Goal: Navigation & Orientation: Find specific page/section

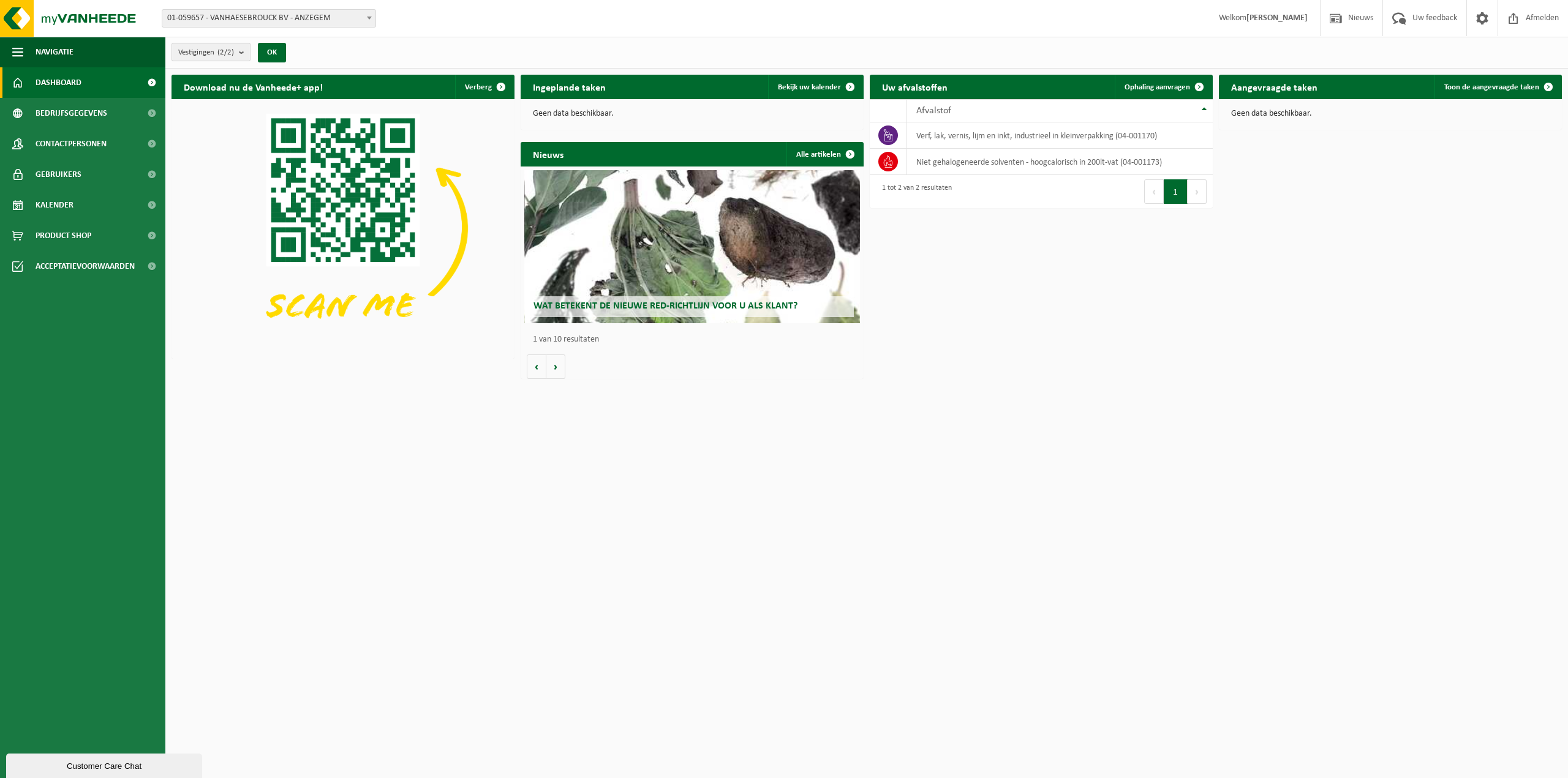
click at [239, 59] on button "Vestigingen (2/2)" at bounding box center [211, 51] width 79 height 19
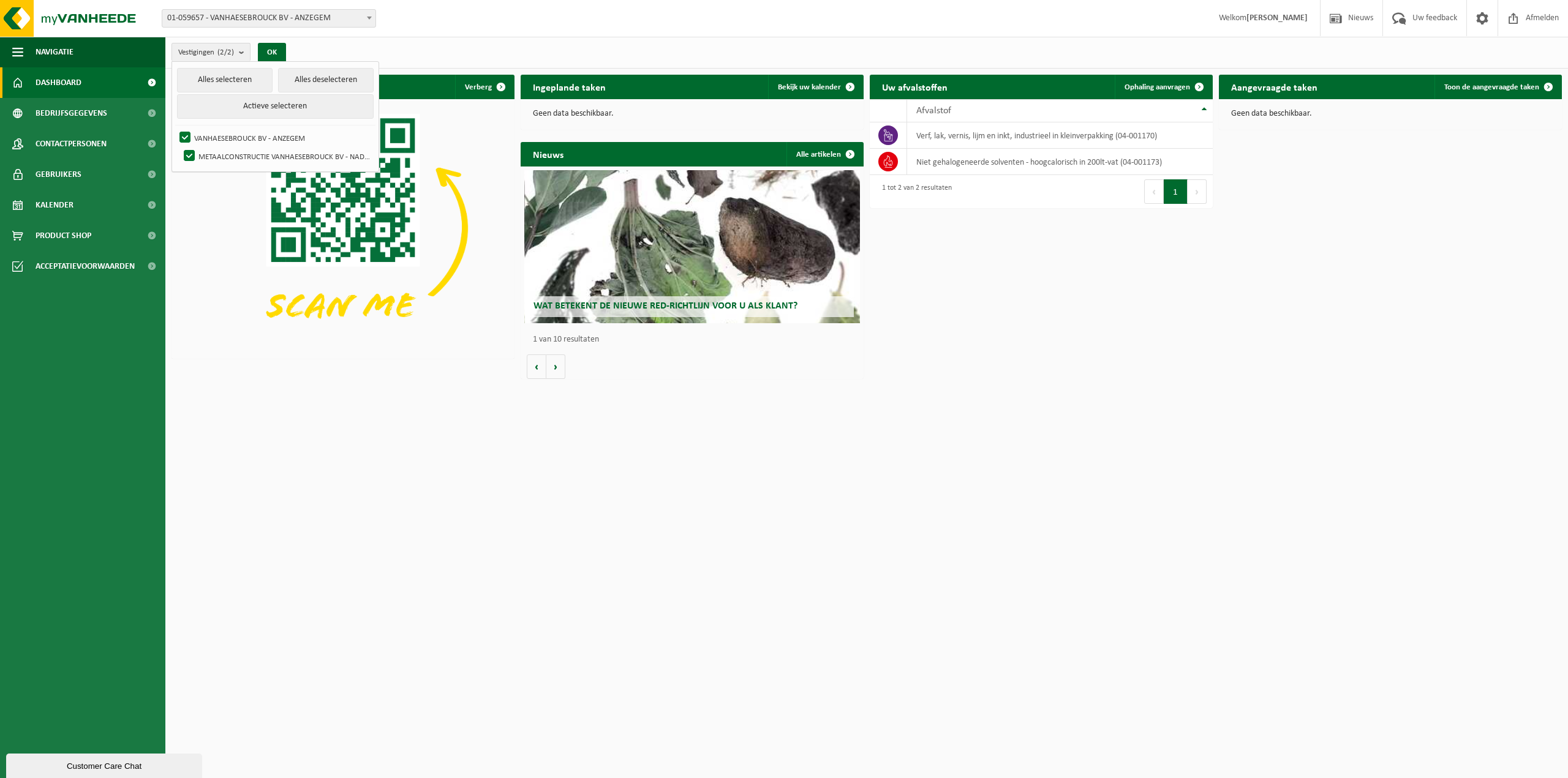
click at [614, 558] on html "Vestiging: 01-059657 - VANHAESEBROUCK BV - ANZEGEM 10-995939 - METAALCONSTRUCTI…" at bounding box center [784, 389] width 1568 height 778
click at [651, 68] on div "Ingeplande taken Bekijk uw kalender Geen data beschikbaar." at bounding box center [692, 102] width 350 height 67
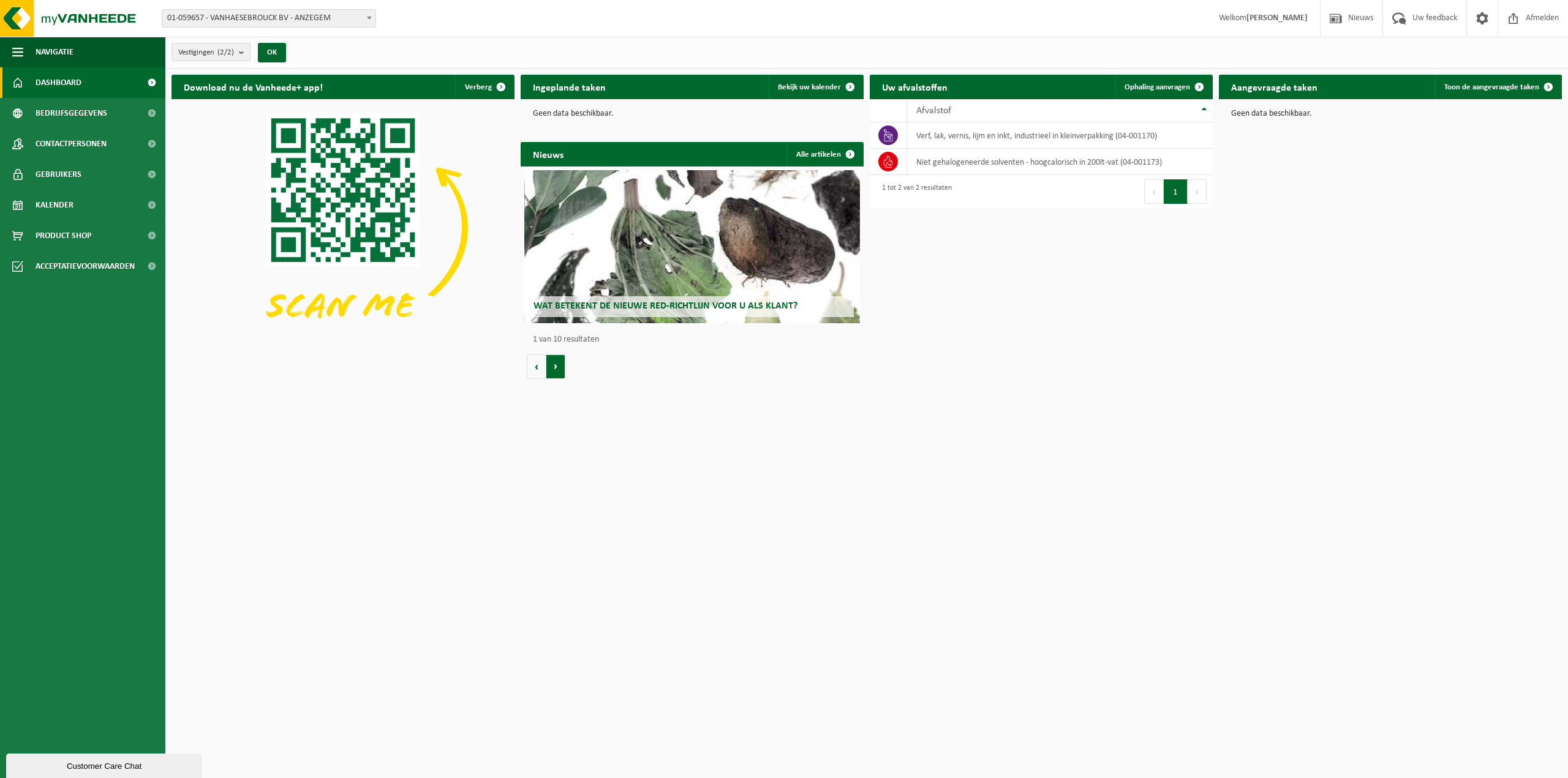
click at [553, 365] on button "Volgende" at bounding box center [555, 366] width 19 height 25
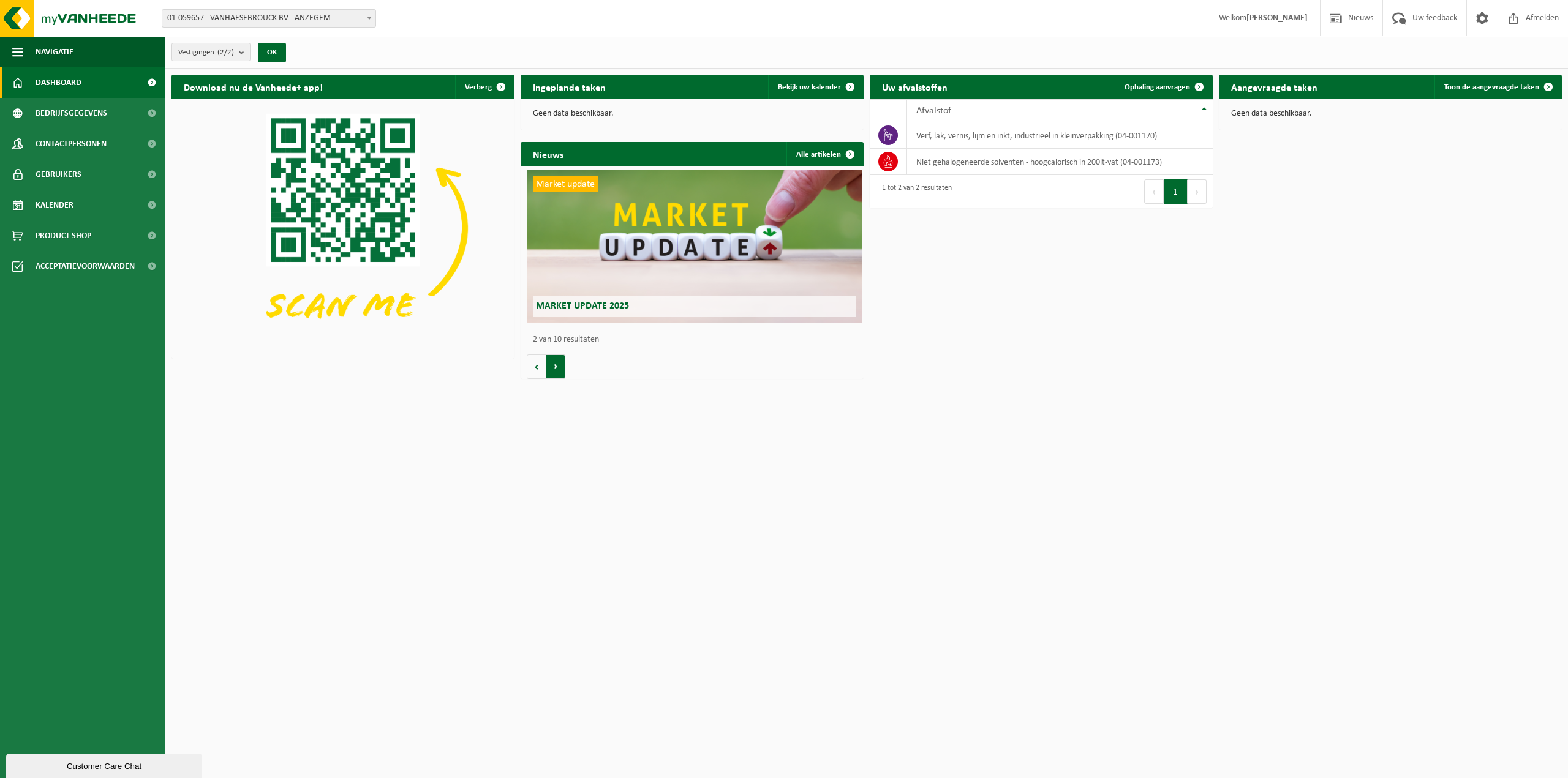
scroll to position [0, 343]
click at [1541, 90] on span at bounding box center [1547, 87] width 25 height 25
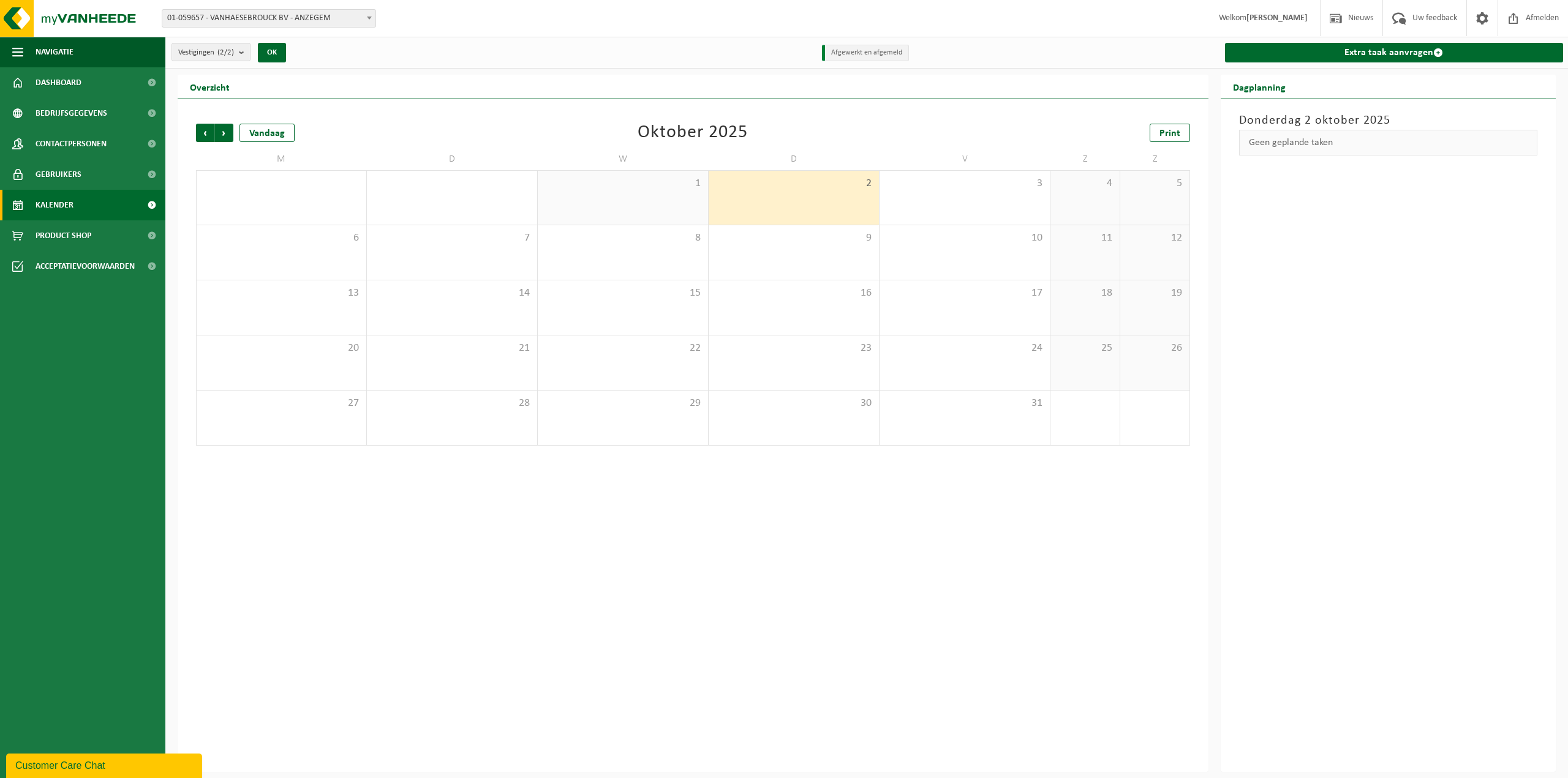
click at [1293, 25] on span "Welkom CHRISTELLE VANHAESEBROUCK" at bounding box center [1263, 18] width 114 height 37
click at [1283, 17] on strong "[PERSON_NAME]" at bounding box center [1277, 18] width 61 height 9
drag, startPoint x: 830, startPoint y: 49, endPoint x: 856, endPoint y: 57, distance: 27.2
click at [856, 57] on li "Afgewerkt en afgemeld" at bounding box center [865, 52] width 87 height 17
click at [859, 57] on li "Afgewerkt en afgemeld" at bounding box center [865, 52] width 87 height 17
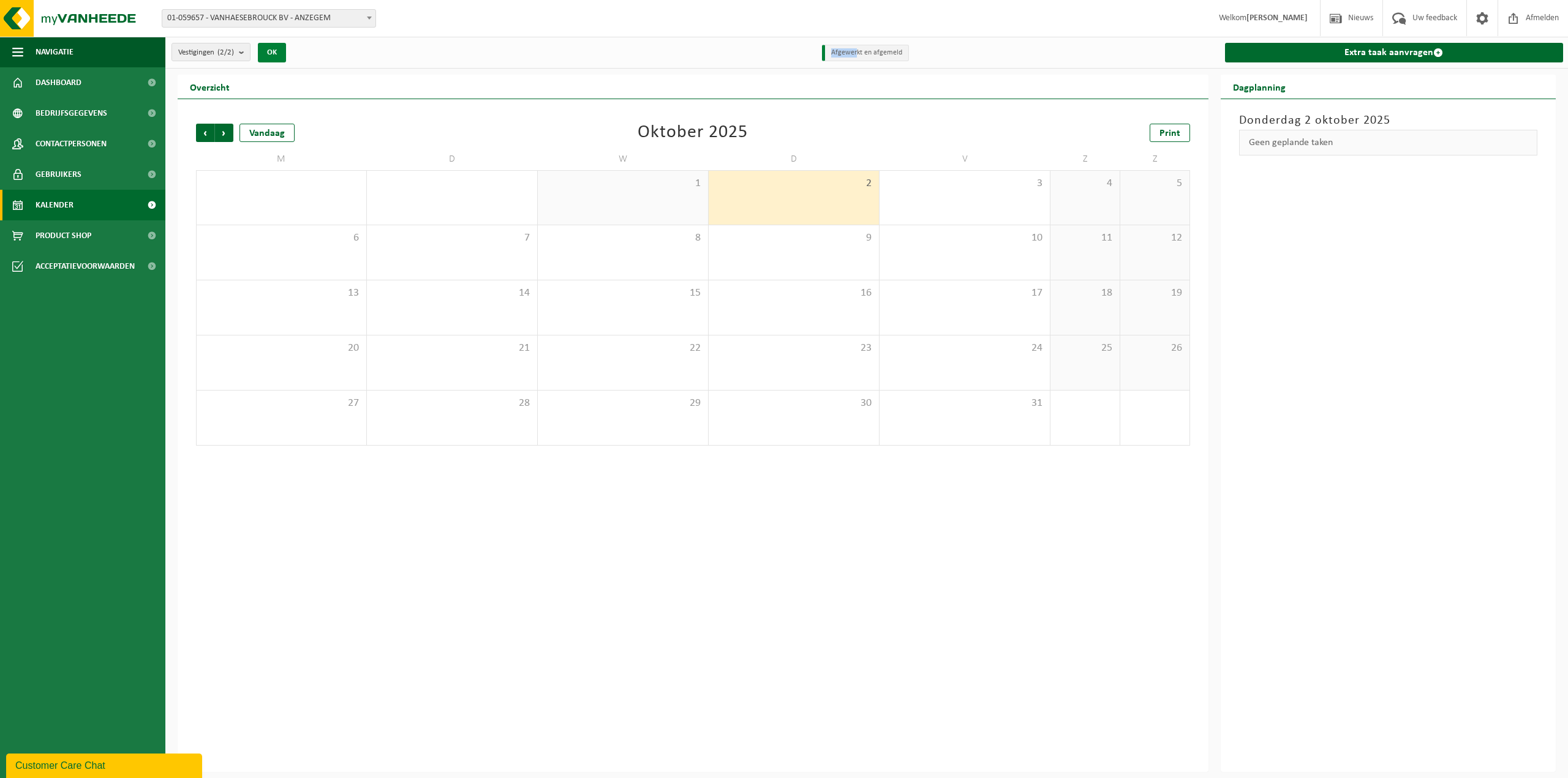
click at [278, 45] on button "OK" at bounding box center [272, 52] width 29 height 20
click at [99, 89] on link "Dashboard" at bounding box center [82, 82] width 165 height 31
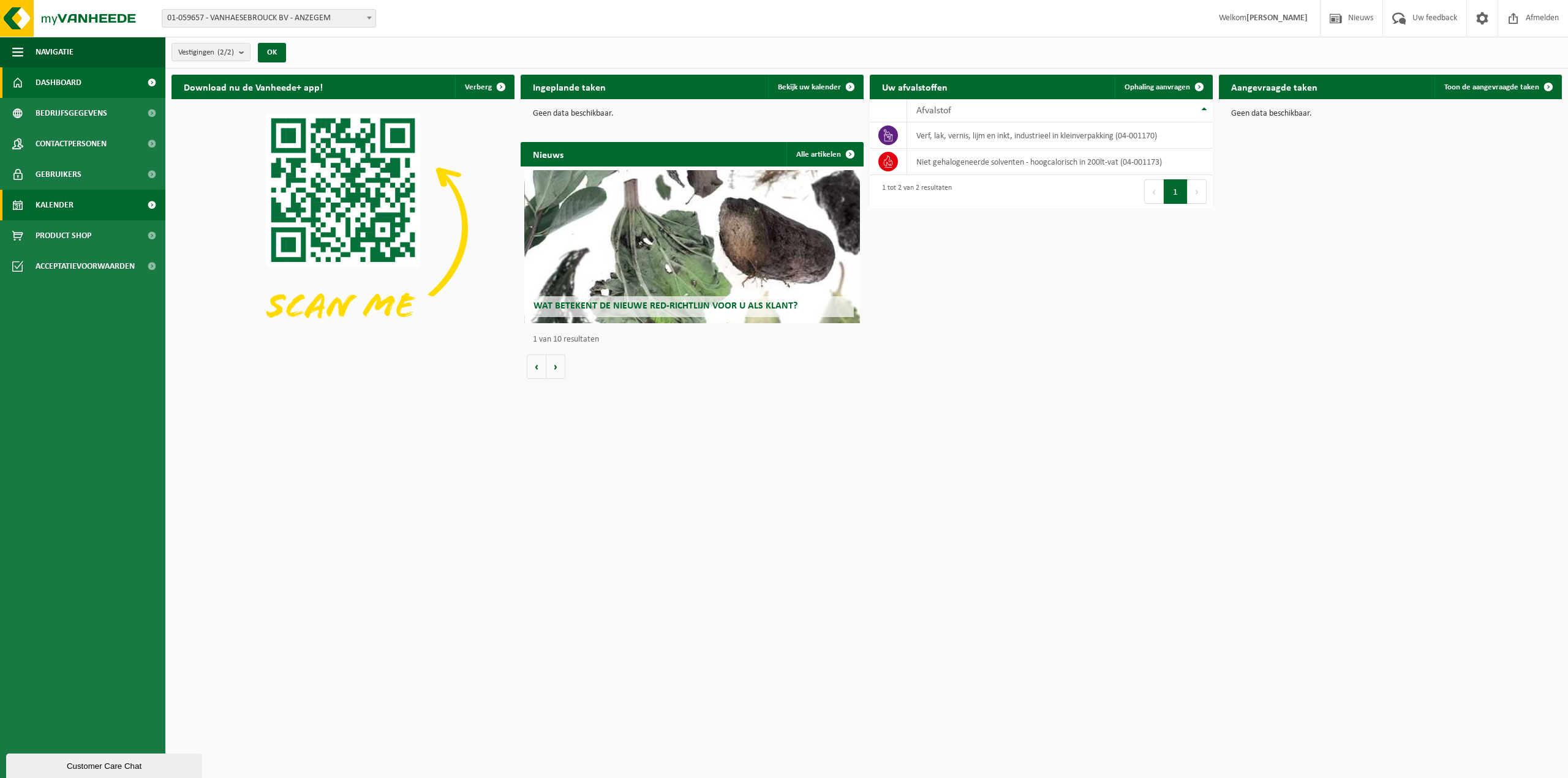
click at [61, 219] on span "Kalender" at bounding box center [54, 204] width 38 height 31
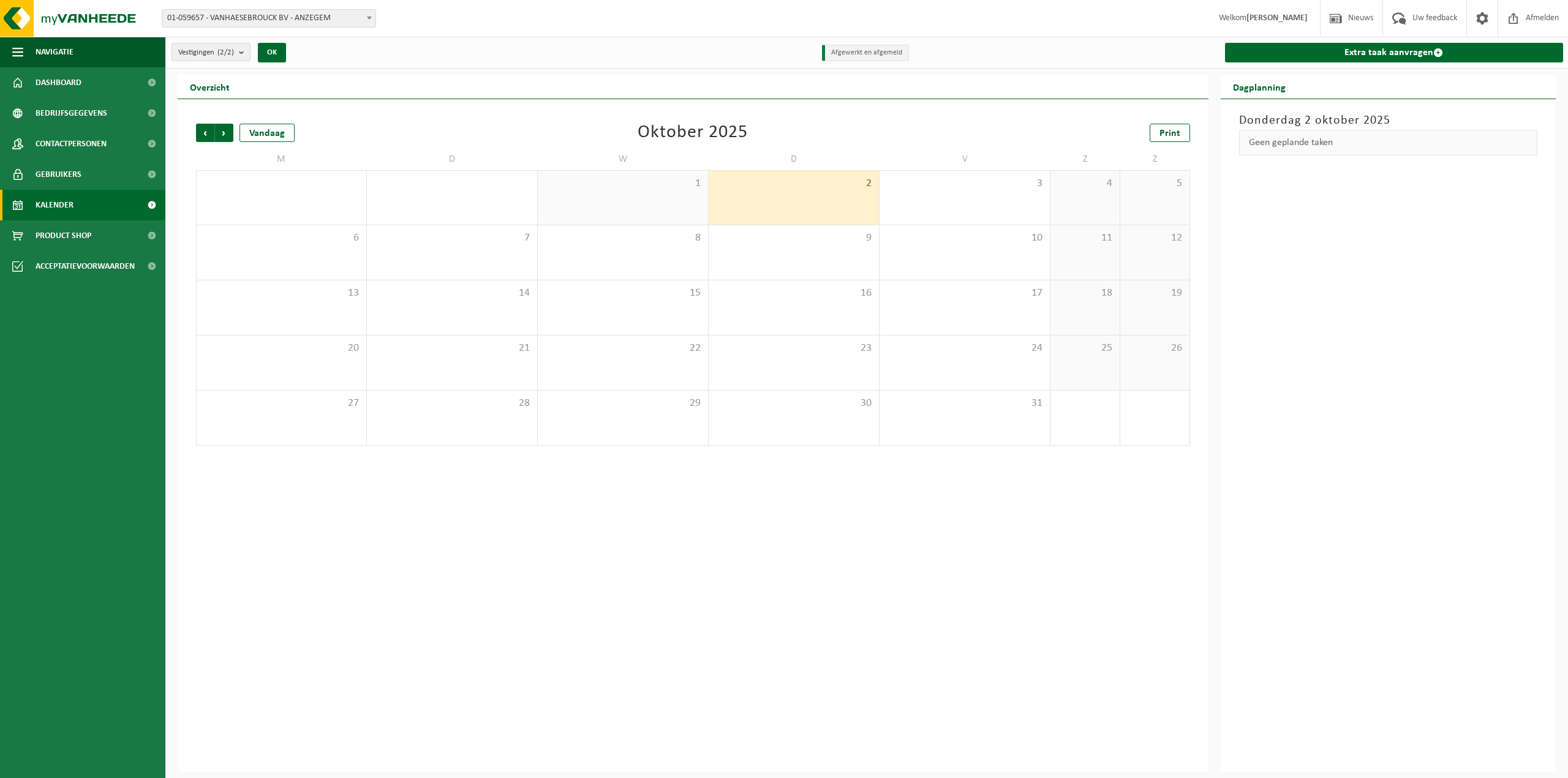
click at [62, 233] on span "Product Shop" at bounding box center [63, 235] width 55 height 31
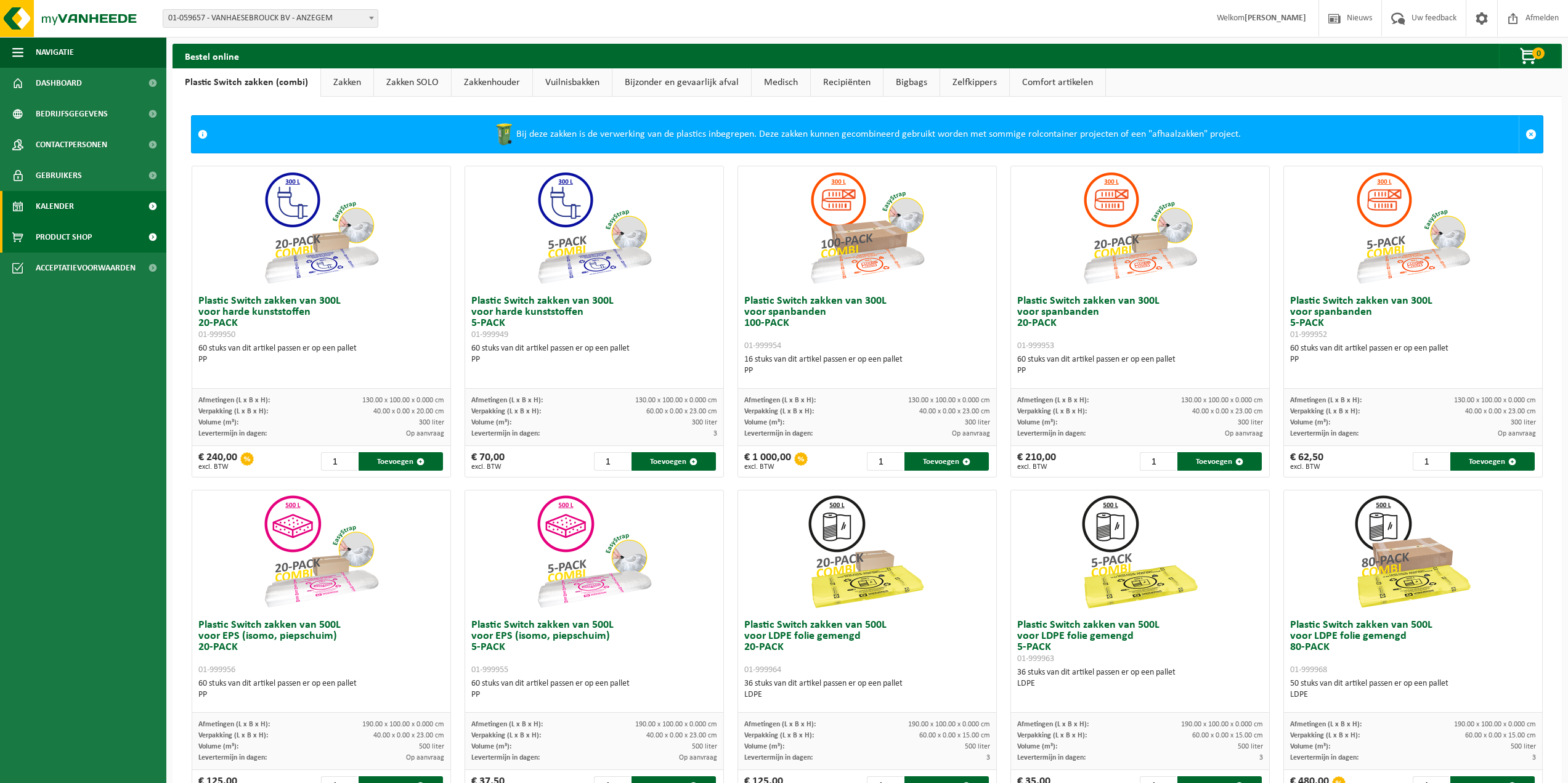
click at [64, 206] on span "Kalender" at bounding box center [55, 206] width 38 height 31
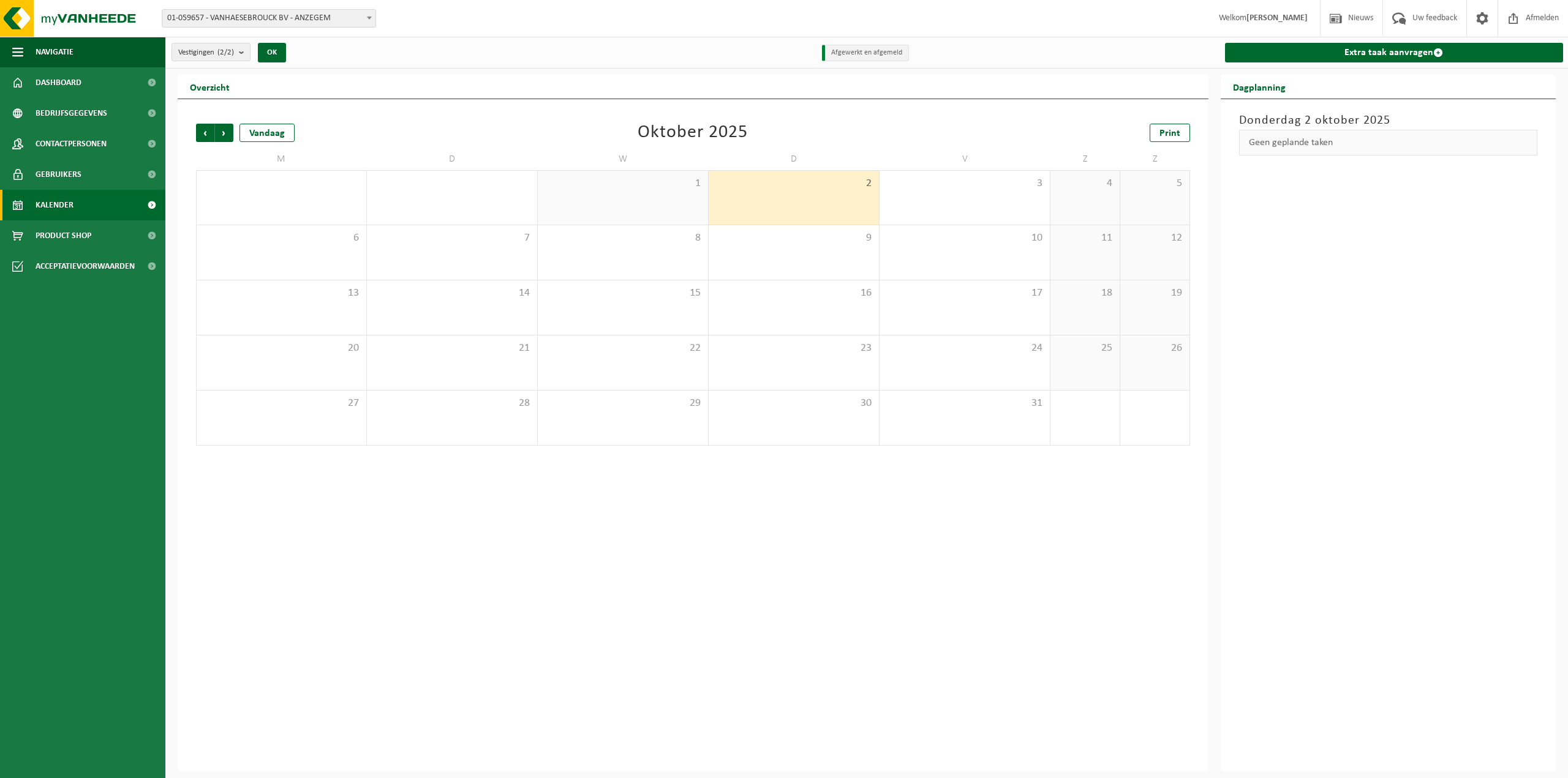
click at [73, 165] on span "Gebruikers" at bounding box center [58, 174] width 46 height 31
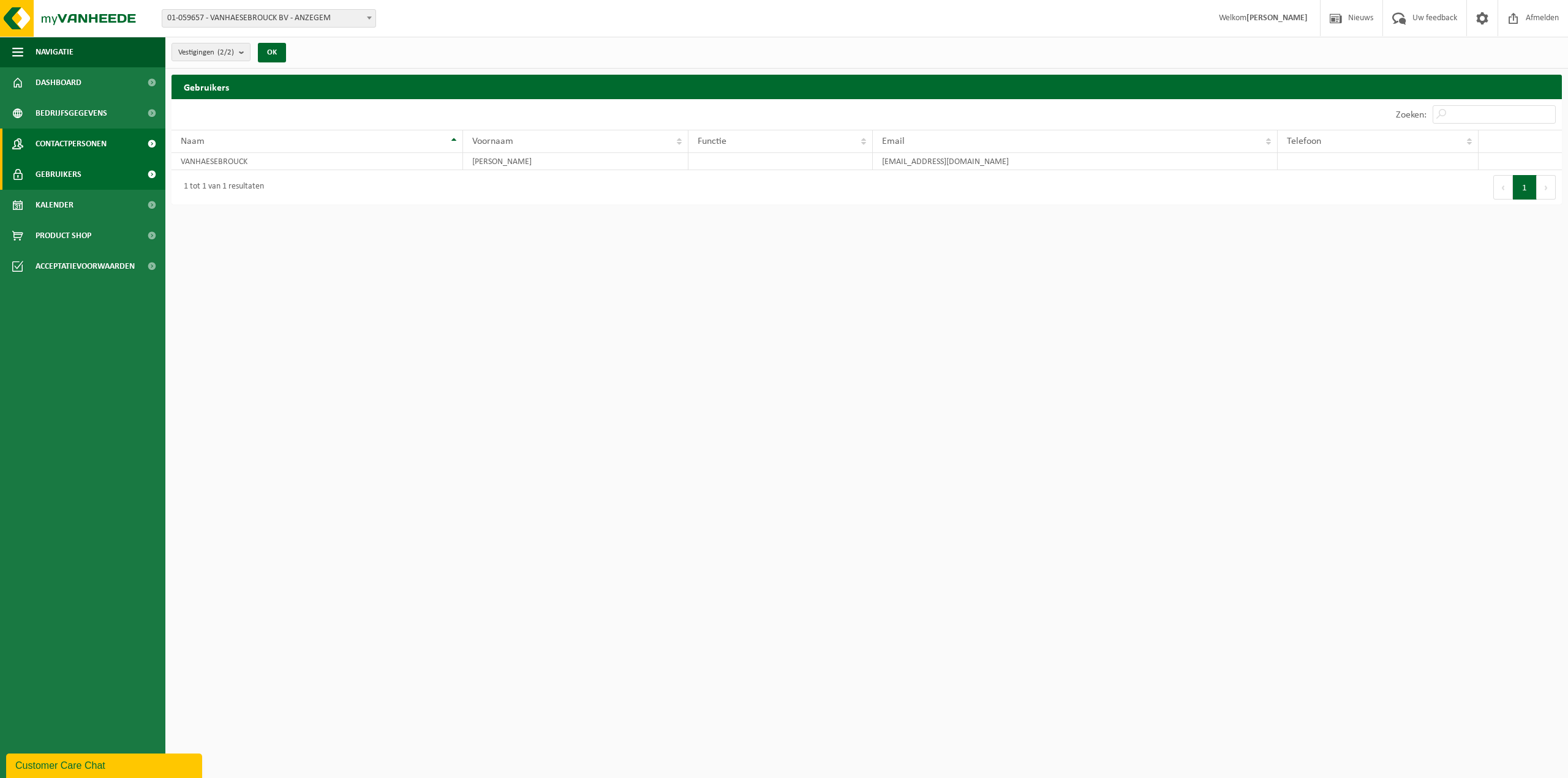
click at [78, 142] on span "Contactpersonen" at bounding box center [71, 143] width 71 height 31
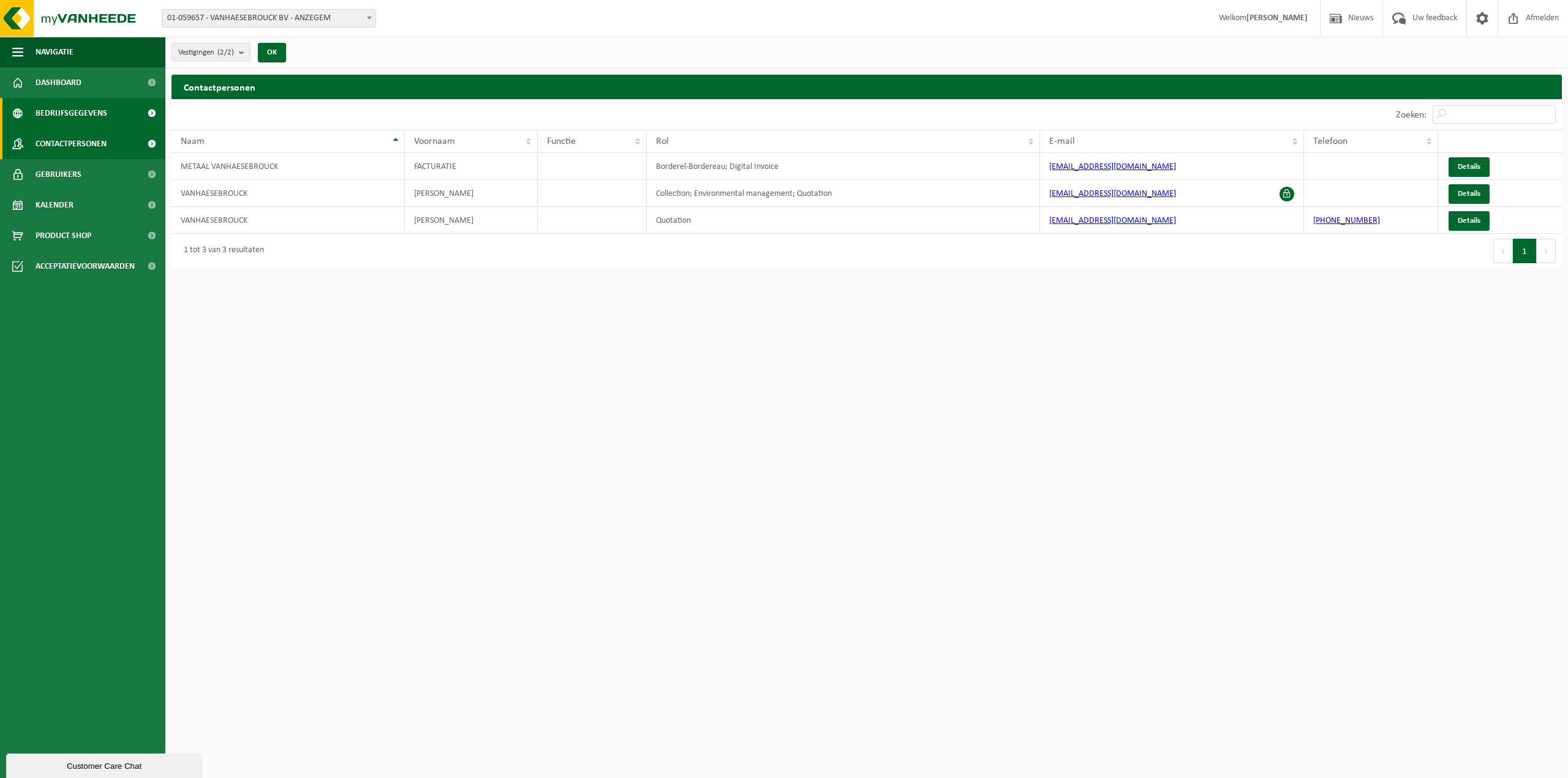
click at [68, 116] on span "Bedrijfsgegevens" at bounding box center [71, 113] width 72 height 31
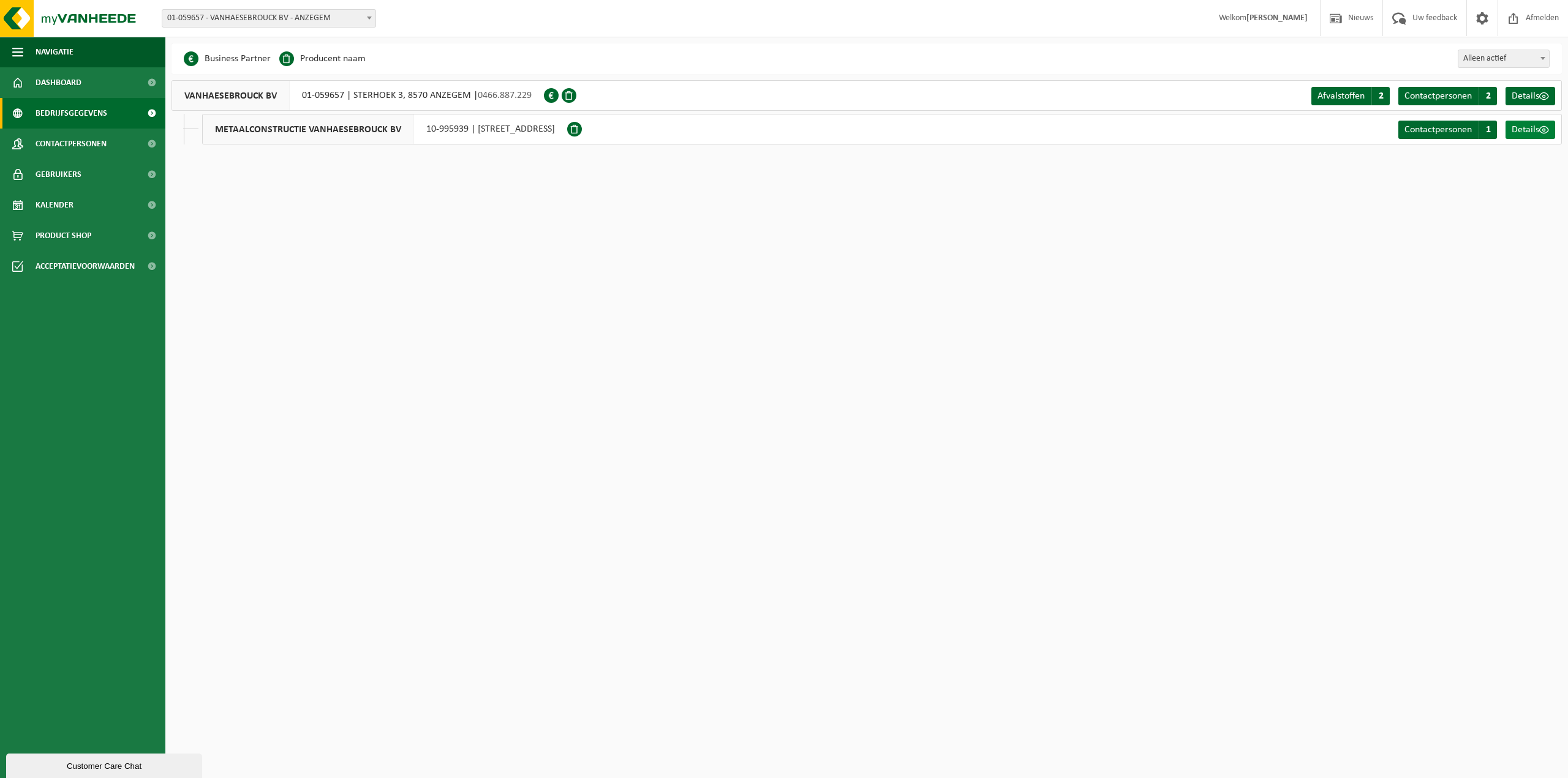
click at [1542, 132] on span at bounding box center [1544, 130] width 10 height 10
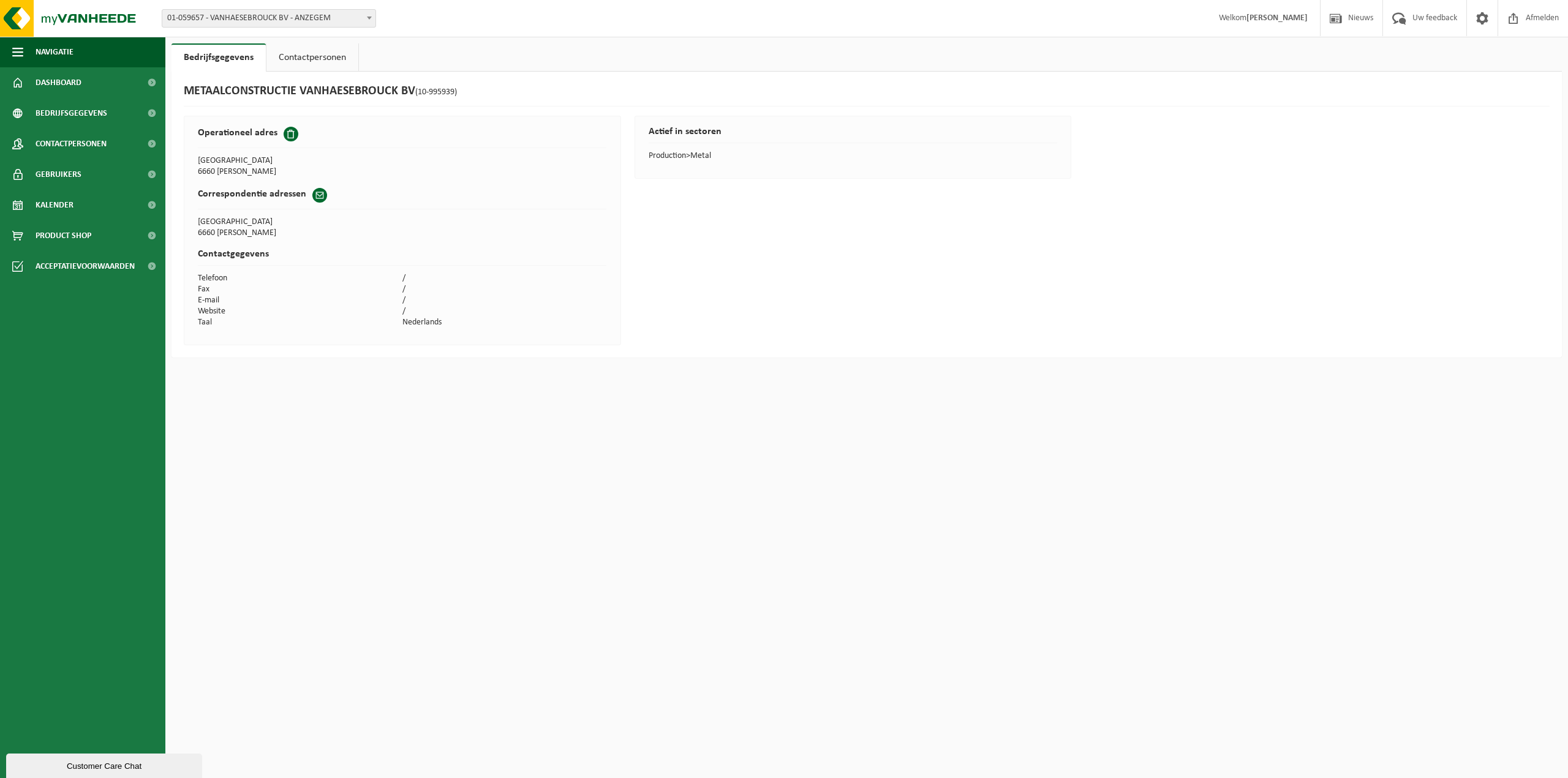
click at [317, 59] on link "Contactpersonen" at bounding box center [312, 57] width 92 height 29
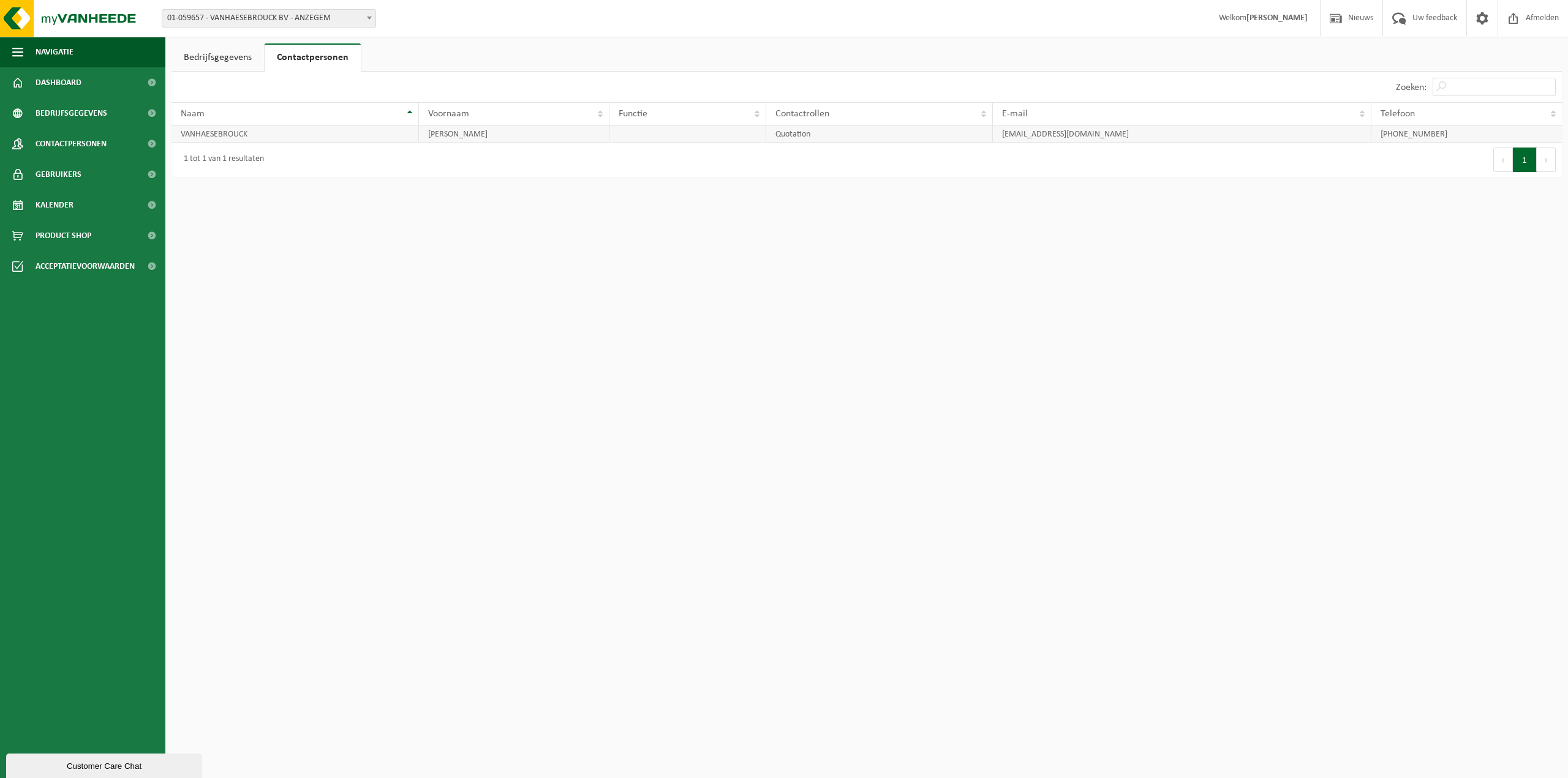
click at [872, 141] on td "Quotation" at bounding box center [879, 133] width 226 height 17
click at [209, 60] on link "Bedrijfsgegevens" at bounding box center [218, 57] width 93 height 29
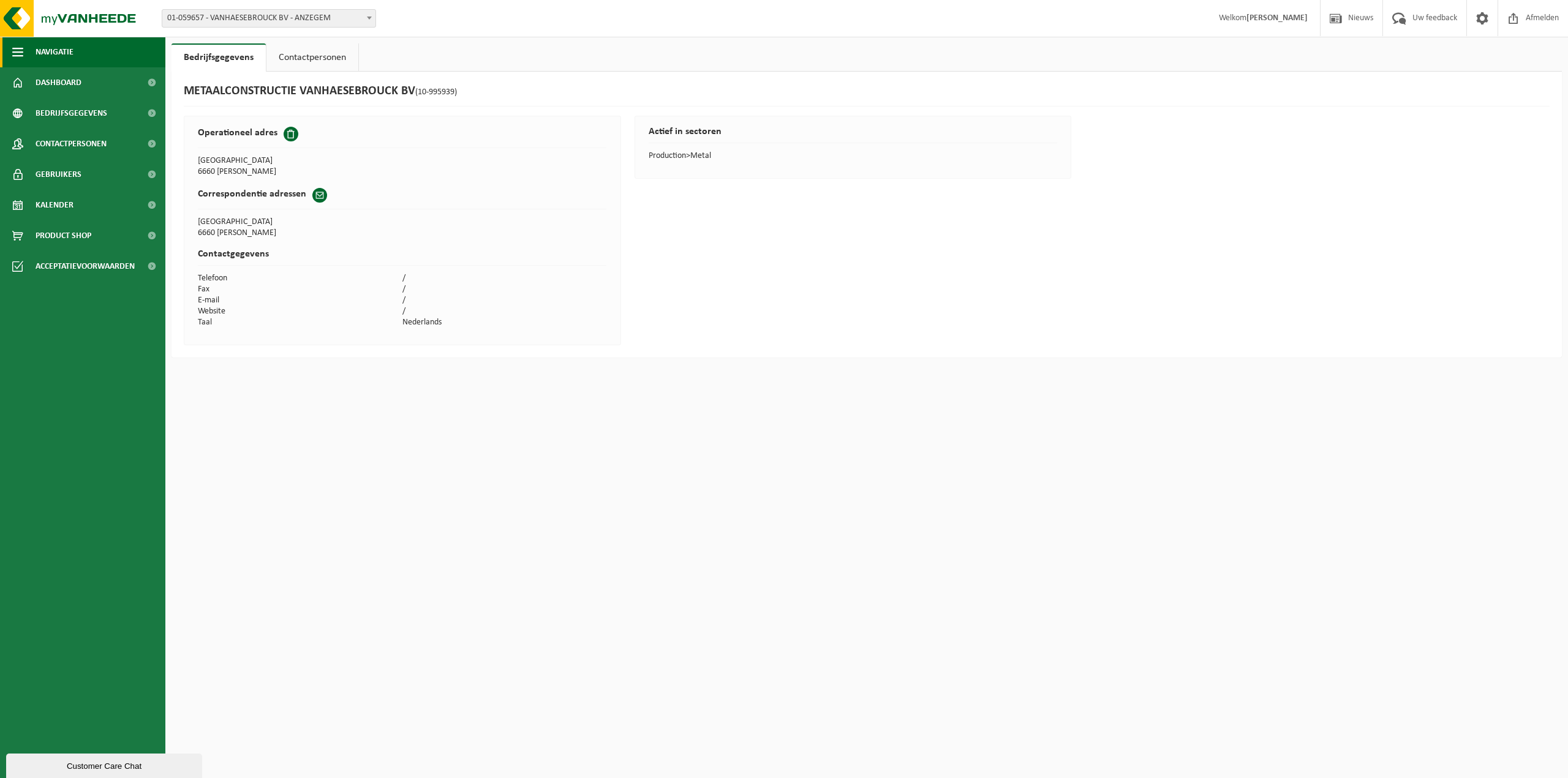
click at [50, 39] on span "Navigatie" at bounding box center [54, 51] width 38 height 31
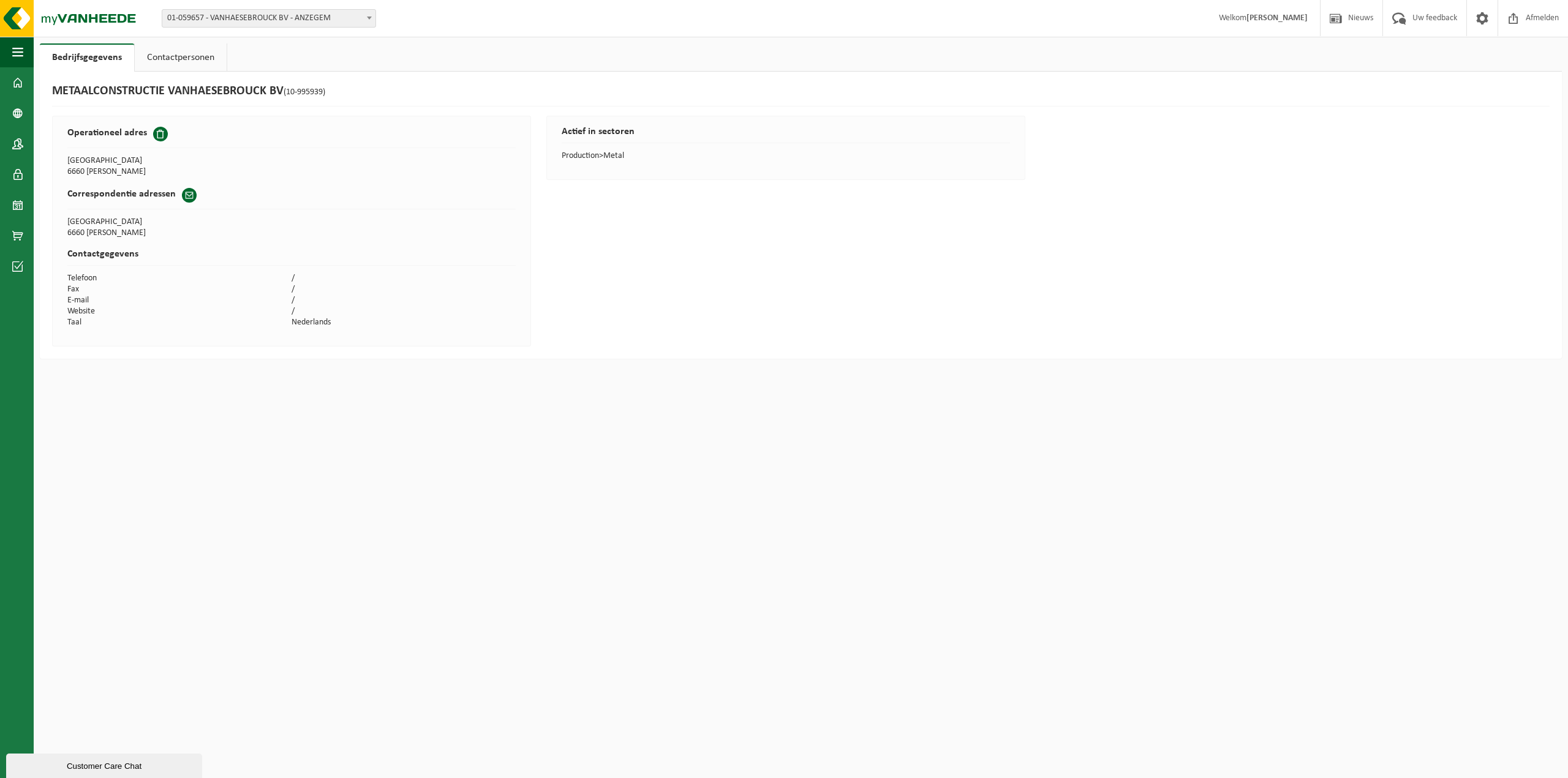
click at [889, 331] on div "METAALCONSTRUCTIE VANHAESEBROUCK BV (10-995939) Operationeel adres [STREET_ADDR…" at bounding box center [800, 215] width 1522 height 287
